Goal: Transaction & Acquisition: Obtain resource

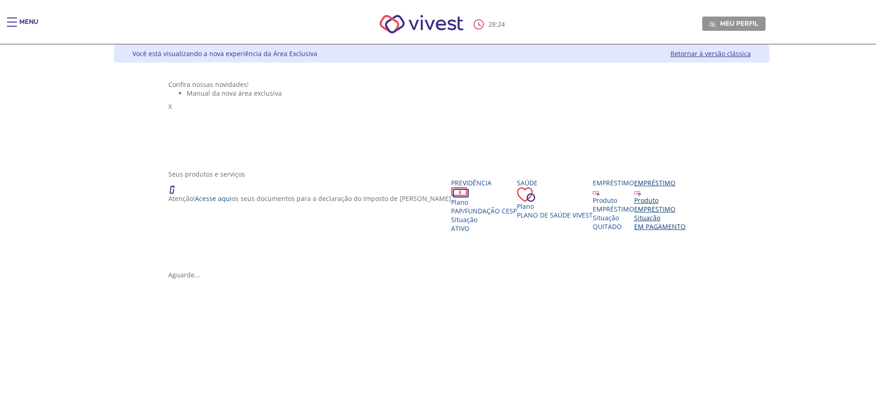
click at [686, 213] on div "EMPRÉSTIMO" at bounding box center [660, 209] width 52 height 9
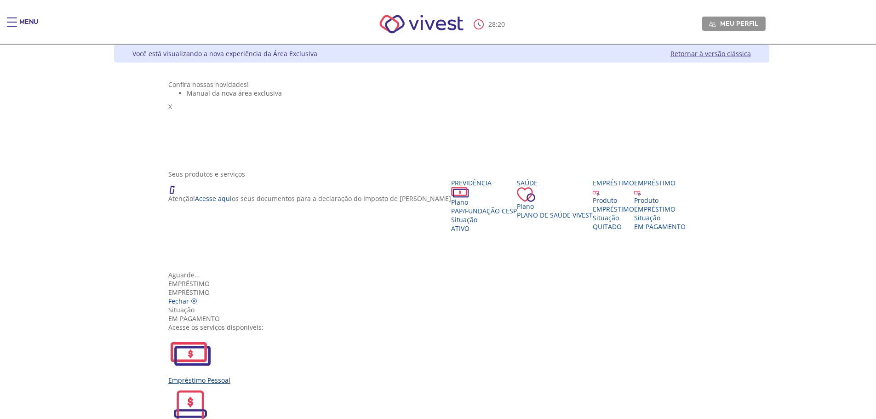
click at [299, 332] on div "Empréstimo Pessoal" at bounding box center [441, 358] width 547 height 53
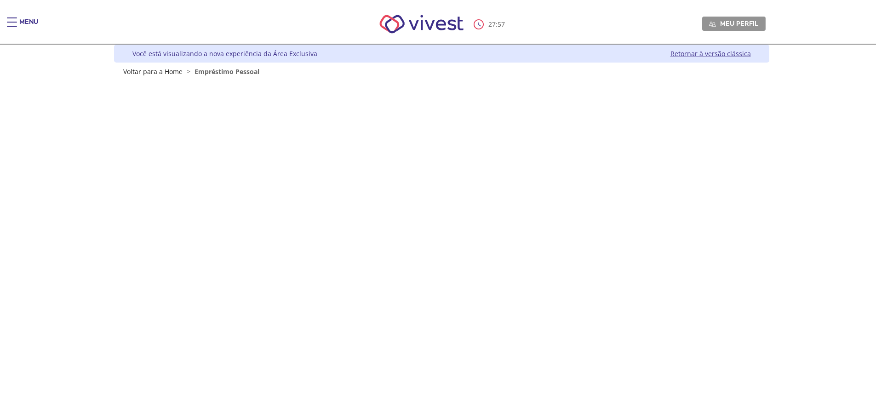
scroll to position [103, 0]
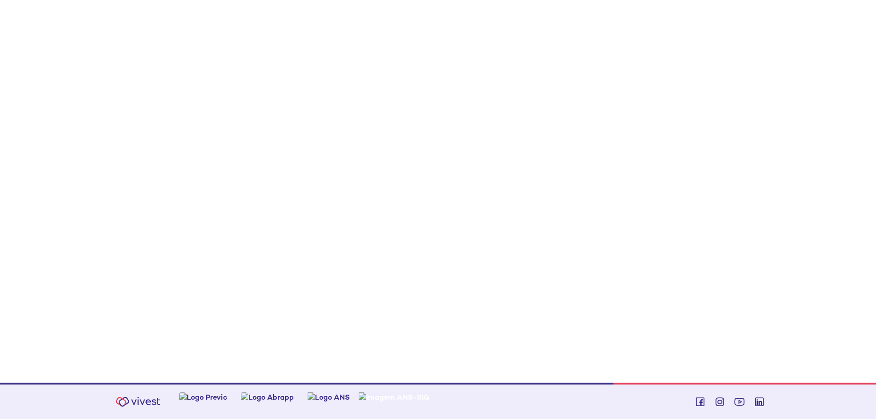
click at [738, 254] on div "Z7_0HDA14K041L1706374JTHR30P6 Empréstimos - Phoenix Finne Menu de ação do compo…" at bounding box center [442, 177] width 656 height 409
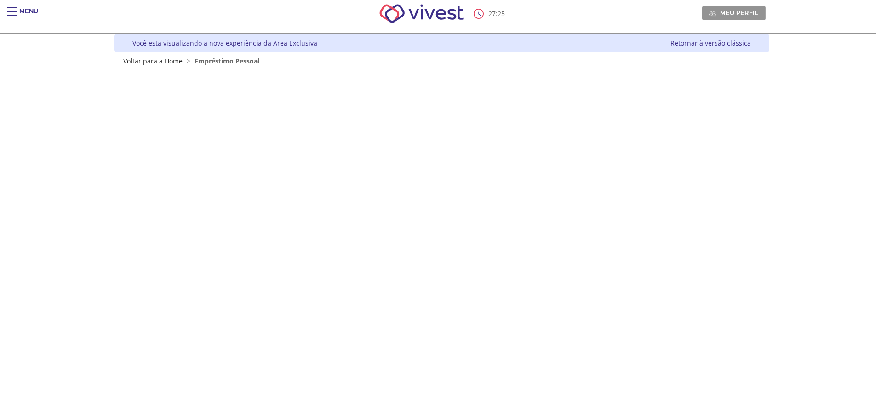
drag, startPoint x: 236, startPoint y: 62, endPoint x: 176, endPoint y: 58, distance: 59.4
click at [235, 62] on span "Empréstimo Pessoal" at bounding box center [227, 61] width 65 height 9
click at [145, 63] on link "Voltar para a Home" at bounding box center [152, 61] width 59 height 9
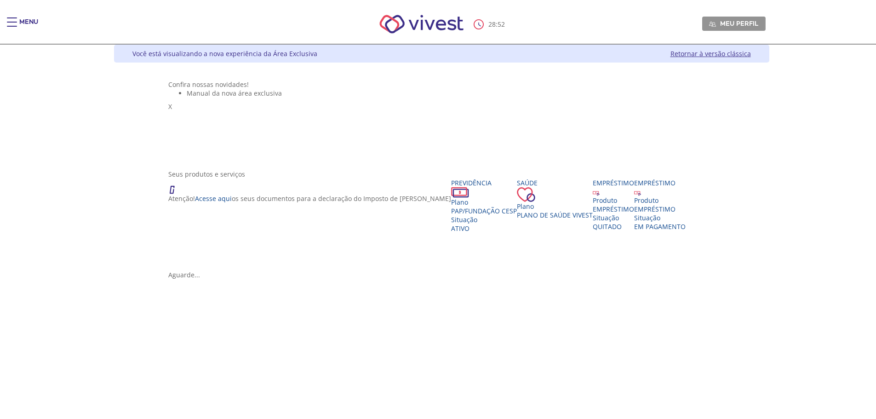
click at [15, 23] on div "Main header" at bounding box center [12, 26] width 10 height 18
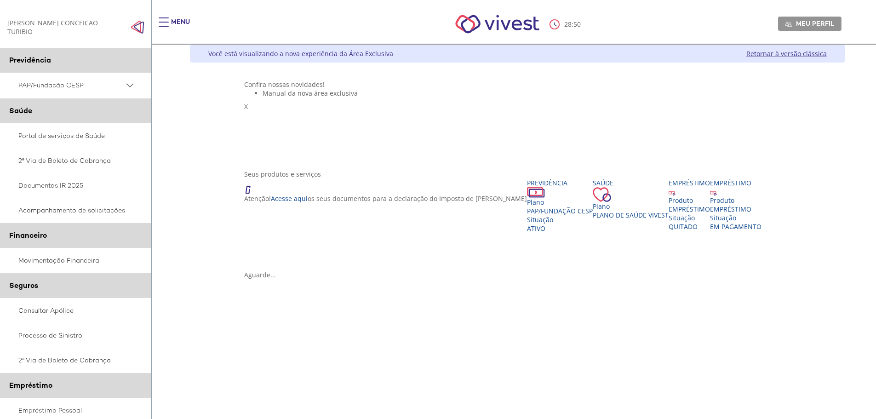
scroll to position [46, 0]
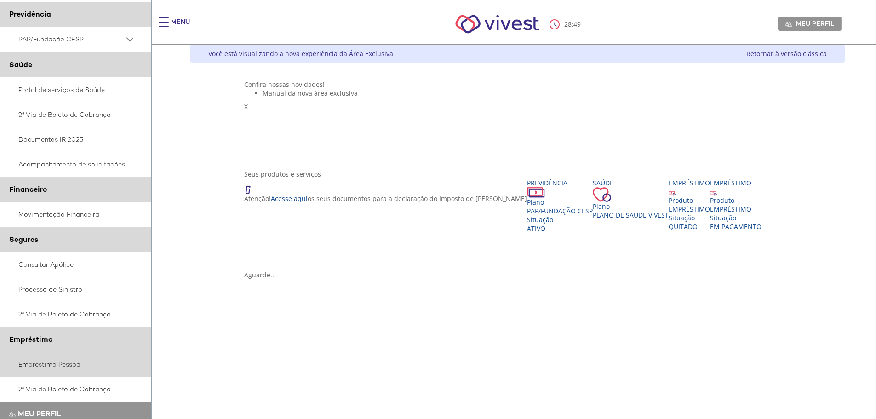
click at [56, 365] on link "Empréstimo Pessoal" at bounding box center [76, 364] width 152 height 25
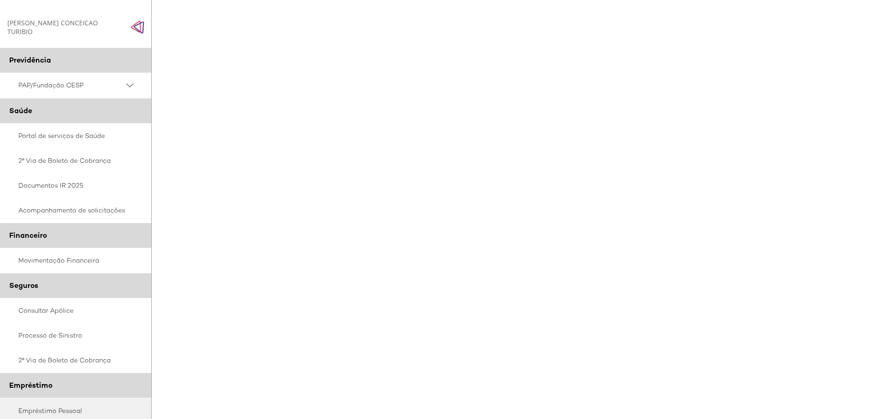
scroll to position [653, 0]
